Goal: Task Accomplishment & Management: Use online tool/utility

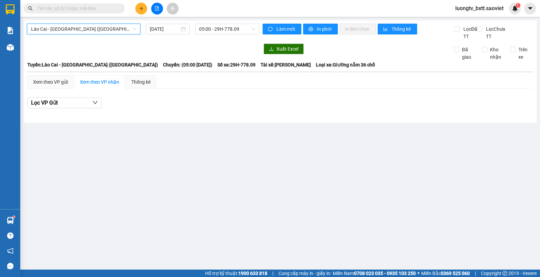
click at [110, 7] on input "text" at bounding box center [77, 8] width 80 height 7
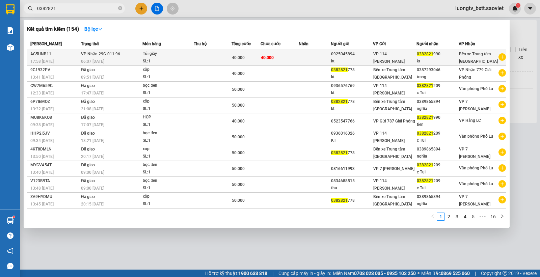
type input "0382821"
click at [182, 56] on div "Túi giấy" at bounding box center [168, 53] width 51 height 7
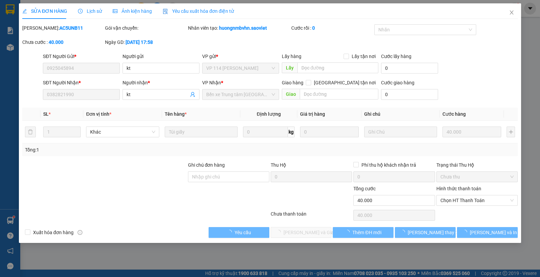
type input "0925045894"
type input "kt"
type input "0382821990"
type input "kt"
type input "40.000"
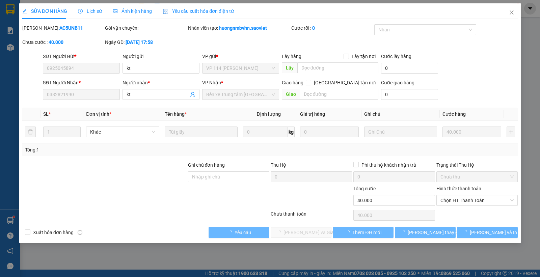
type input "40.000"
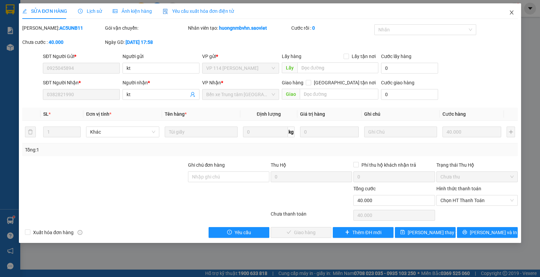
click at [513, 12] on icon "close" at bounding box center [511, 12] width 5 height 5
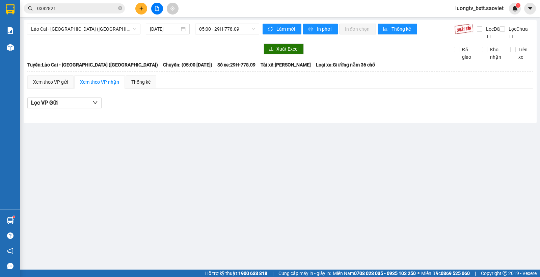
click at [408, 54] on div "Xuất Excel" at bounding box center [353, 49] width 181 height 11
